Goal: Information Seeking & Learning: Learn about a topic

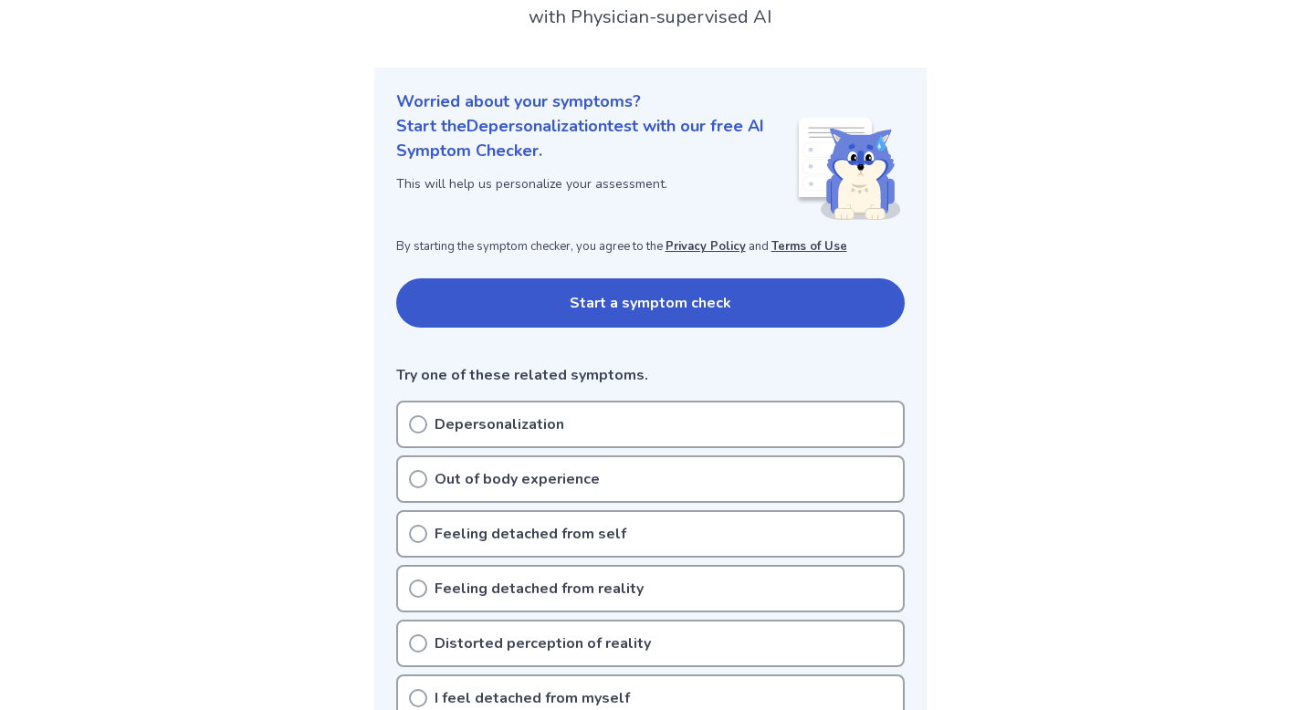
scroll to position [149, 0]
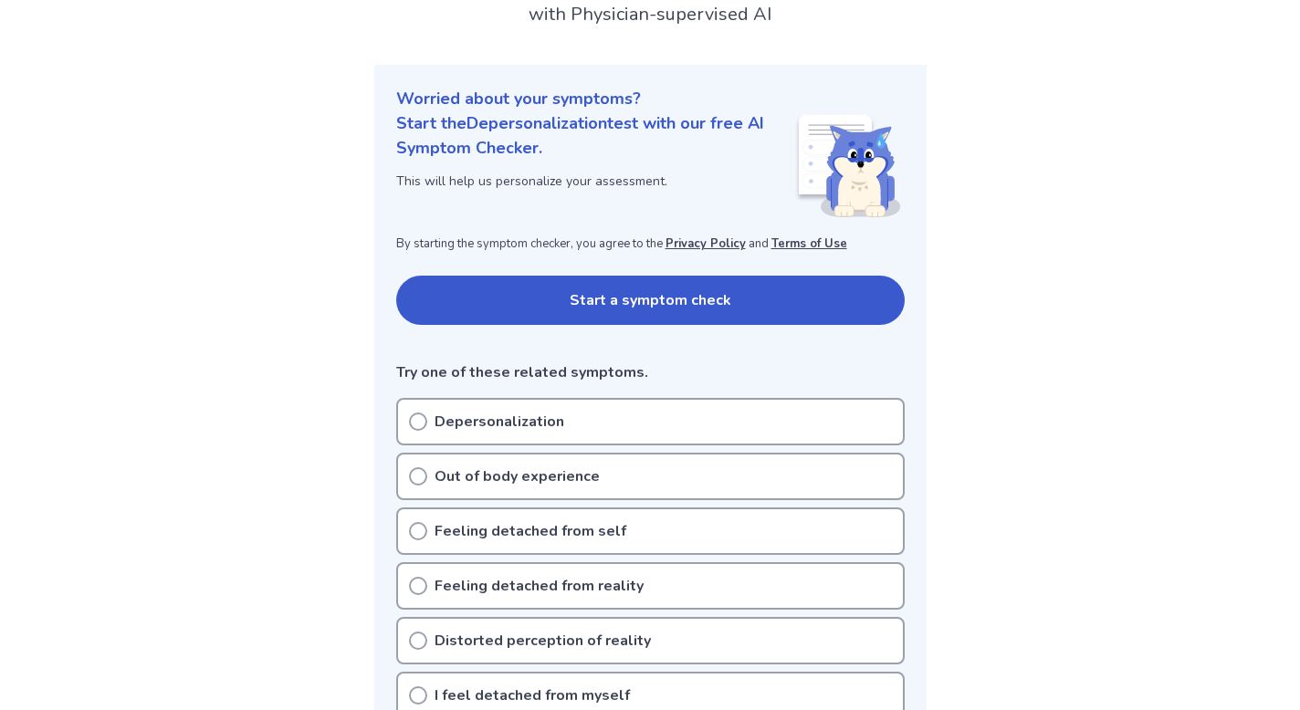
click at [795, 415] on div "Depersonalization" at bounding box center [650, 421] width 509 height 47
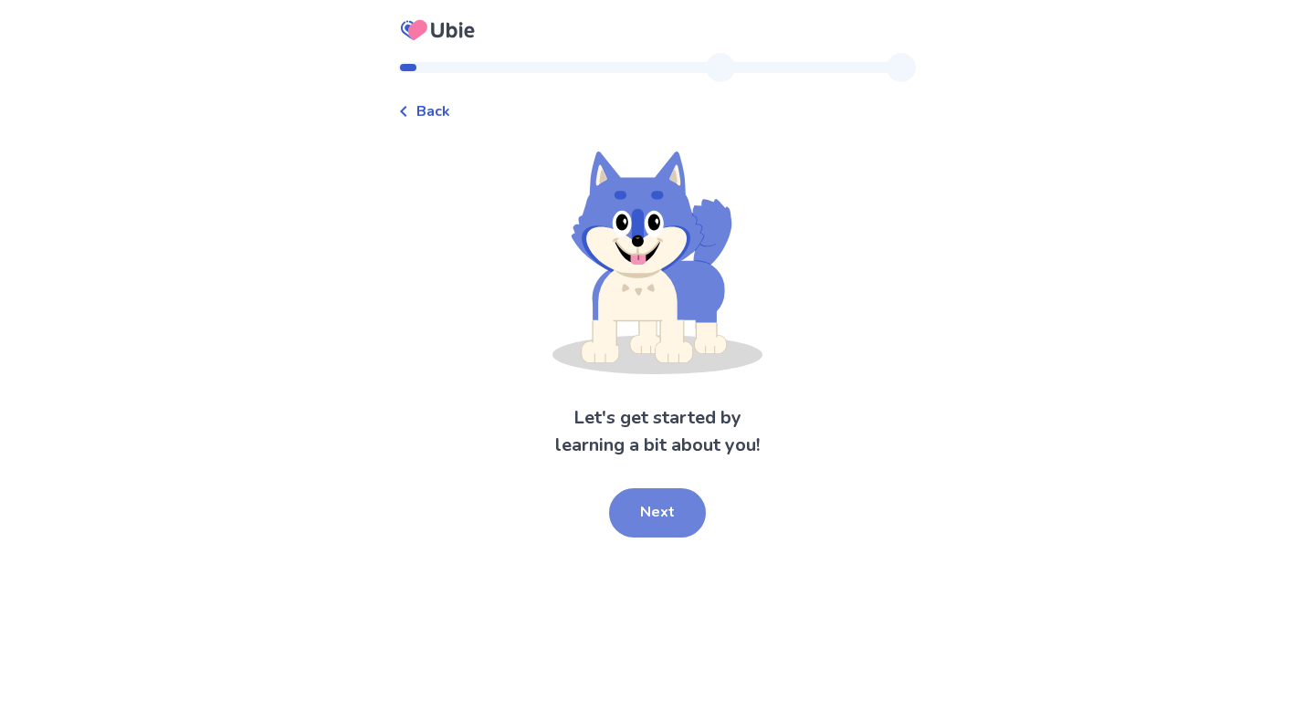
click at [632, 522] on button "Next" at bounding box center [657, 513] width 97 height 49
